Goal: Transaction & Acquisition: Register for event/course

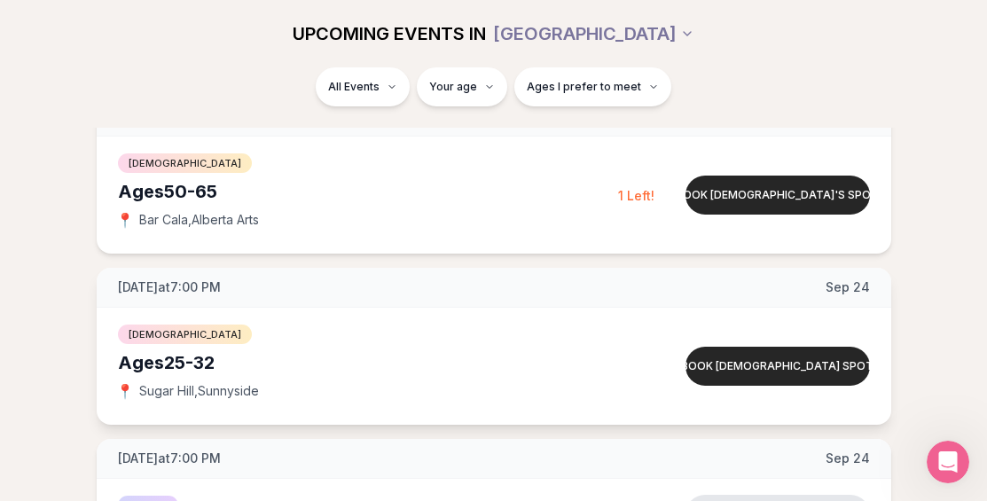
scroll to position [568, 0]
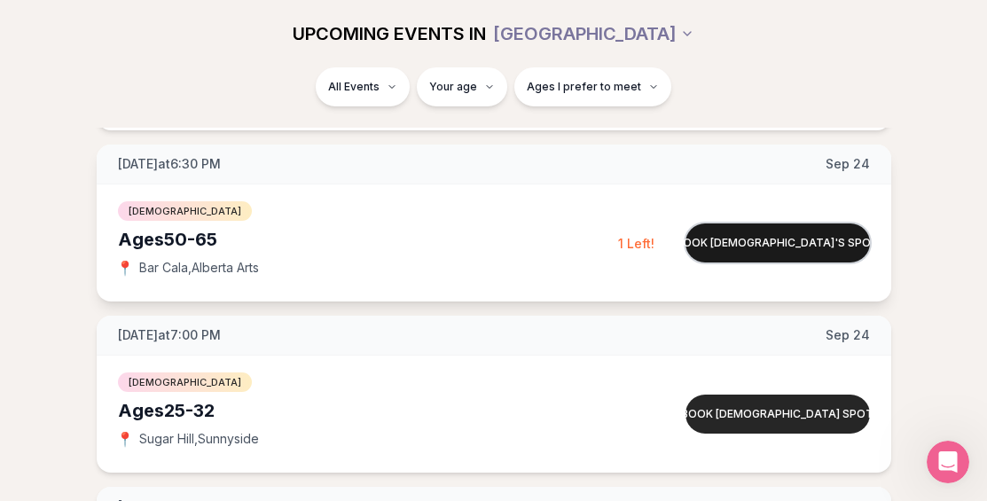
click at [772, 248] on button "Book [DEMOGRAPHIC_DATA]'s spot" at bounding box center [778, 242] width 184 height 39
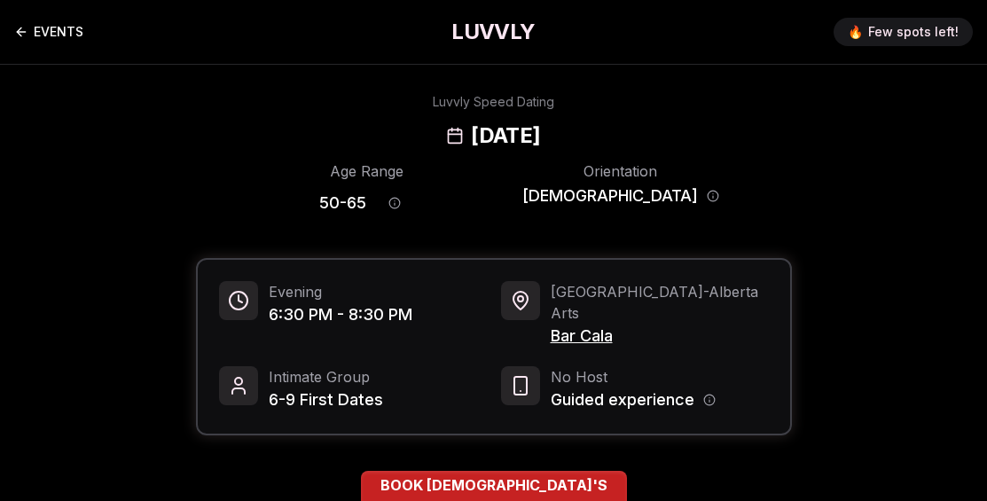
click at [72, 34] on link "EVENTS" at bounding box center [48, 31] width 69 height 35
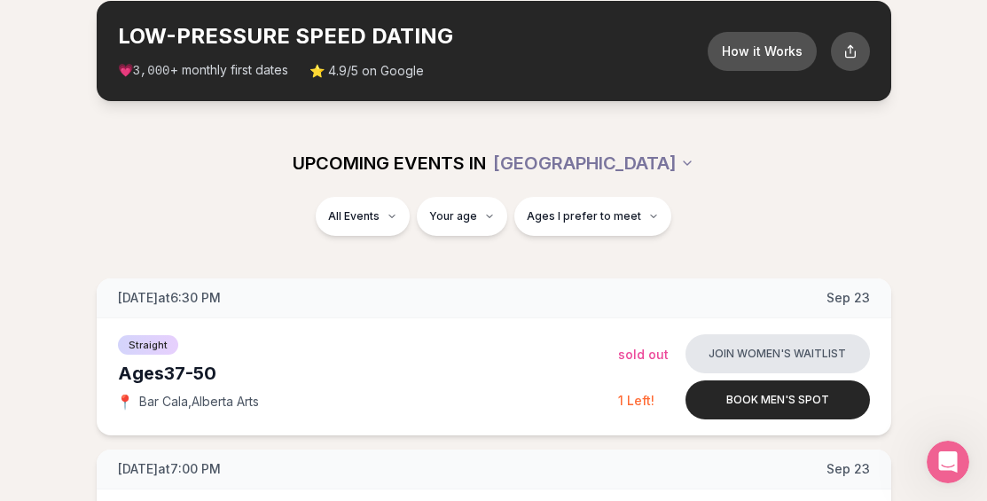
scroll to position [102, 0]
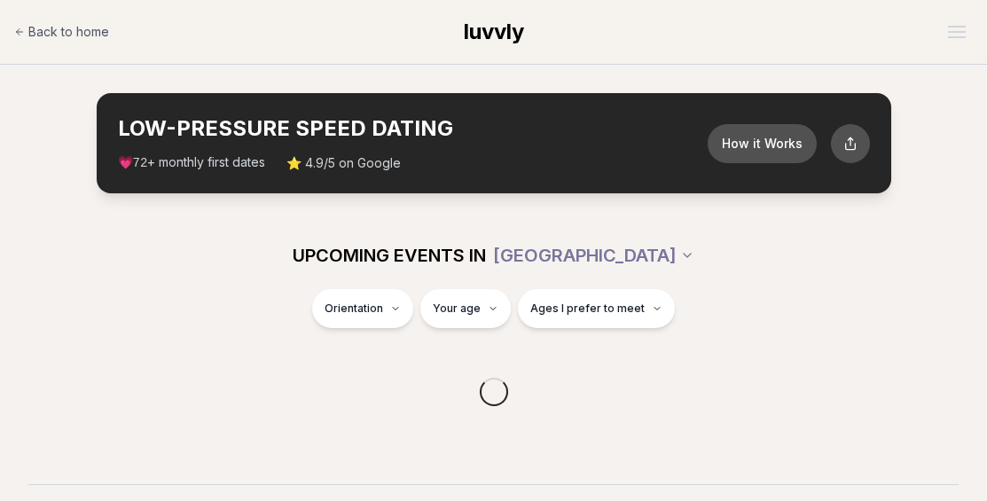
scroll to position [394, 0]
